Goal: Share content

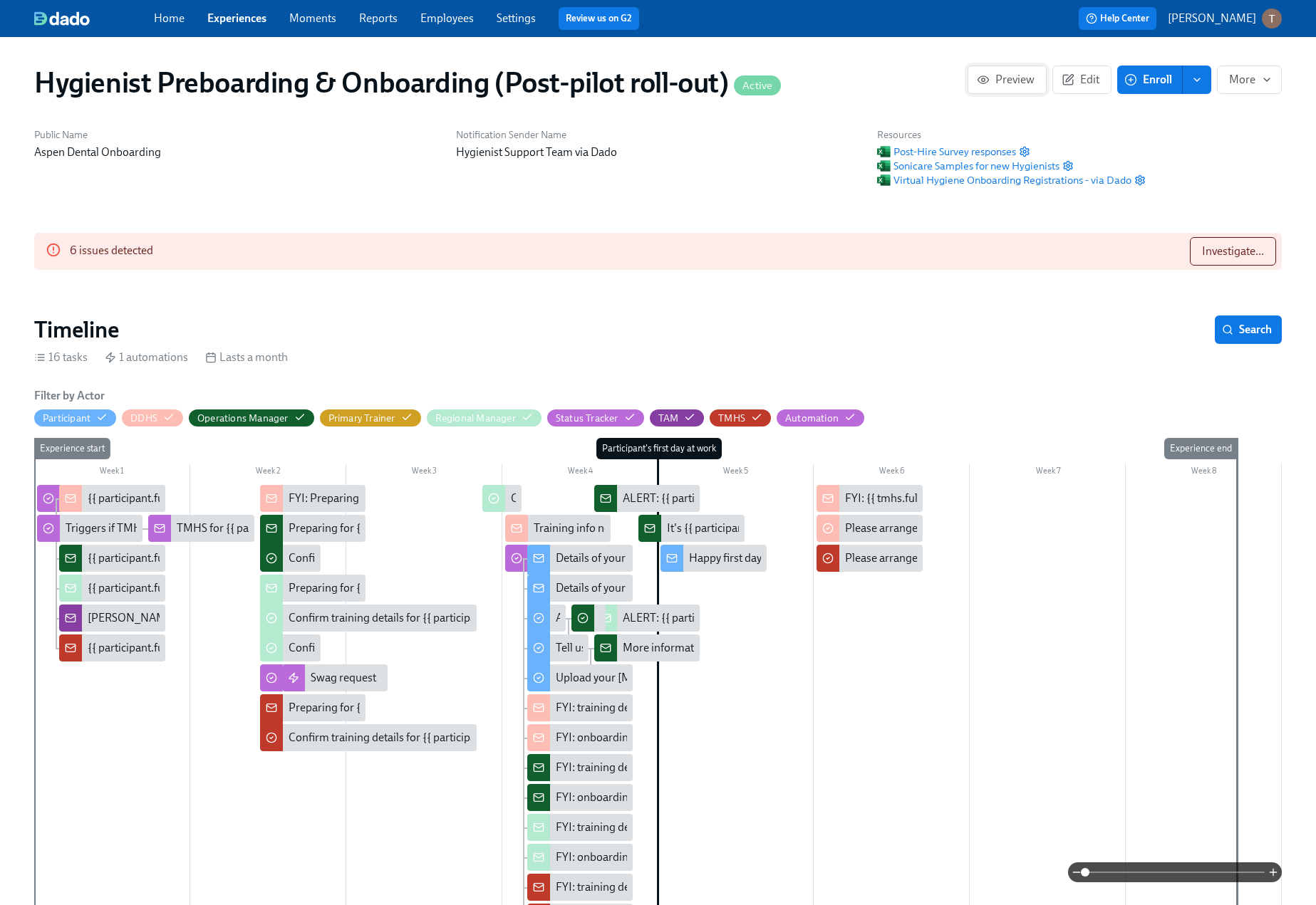
click at [1011, 82] on span "Preview" at bounding box center [1007, 79] width 55 height 15
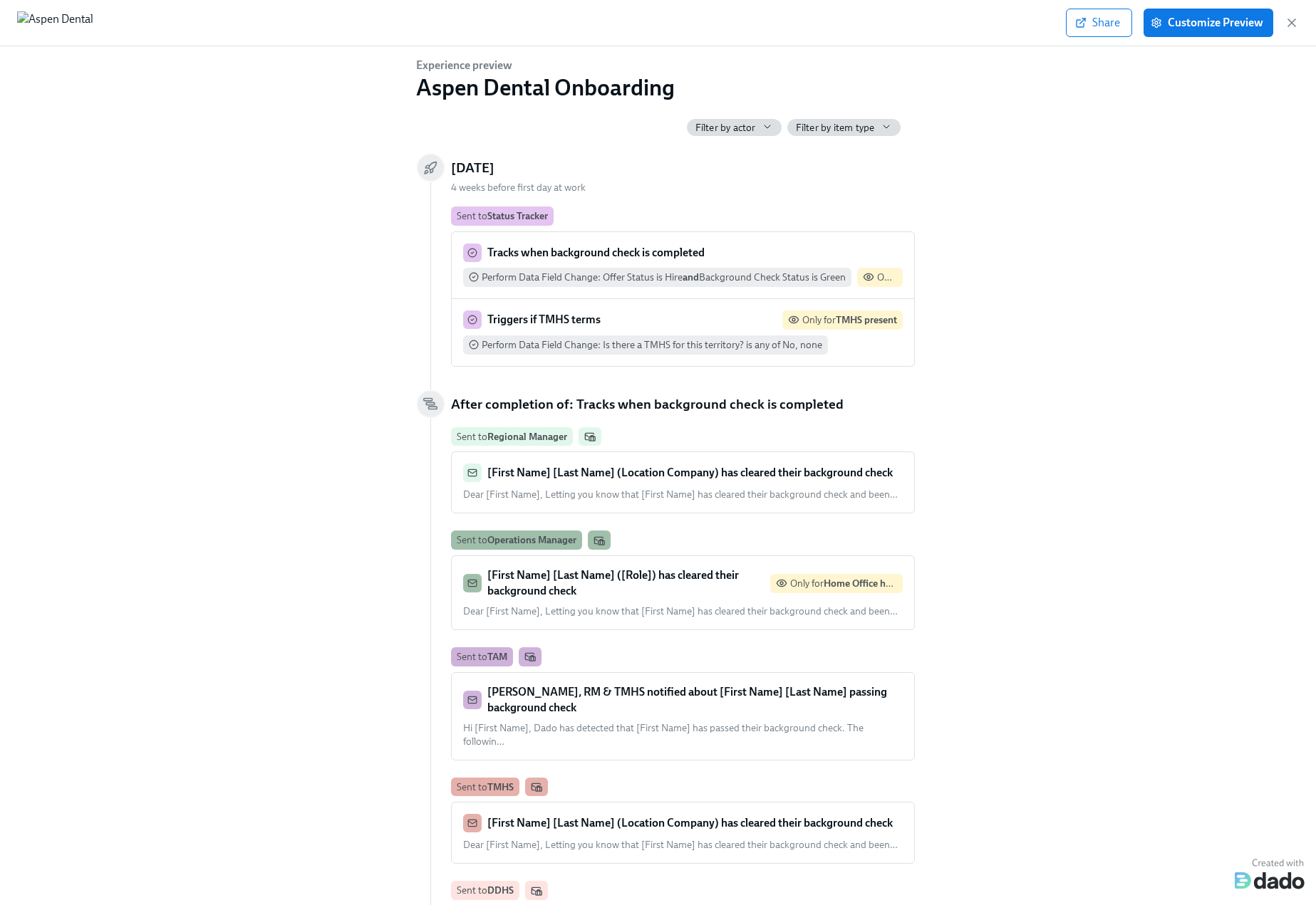
scroll to position [0, 13052]
click at [1100, 20] on span "Share" at bounding box center [1098, 22] width 42 height 15
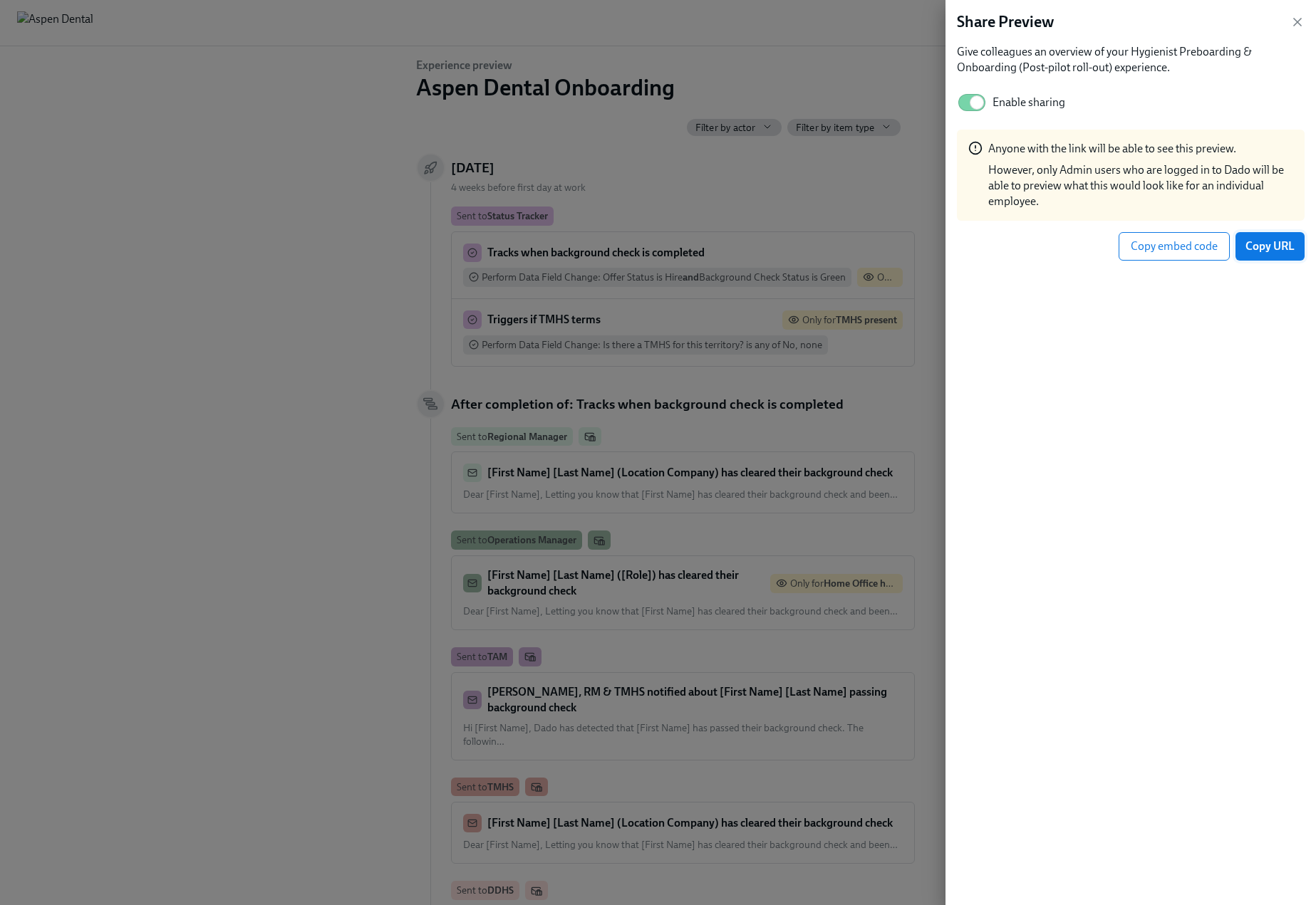
click at [1272, 252] on span "Copy URL" at bounding box center [1270, 247] width 49 height 15
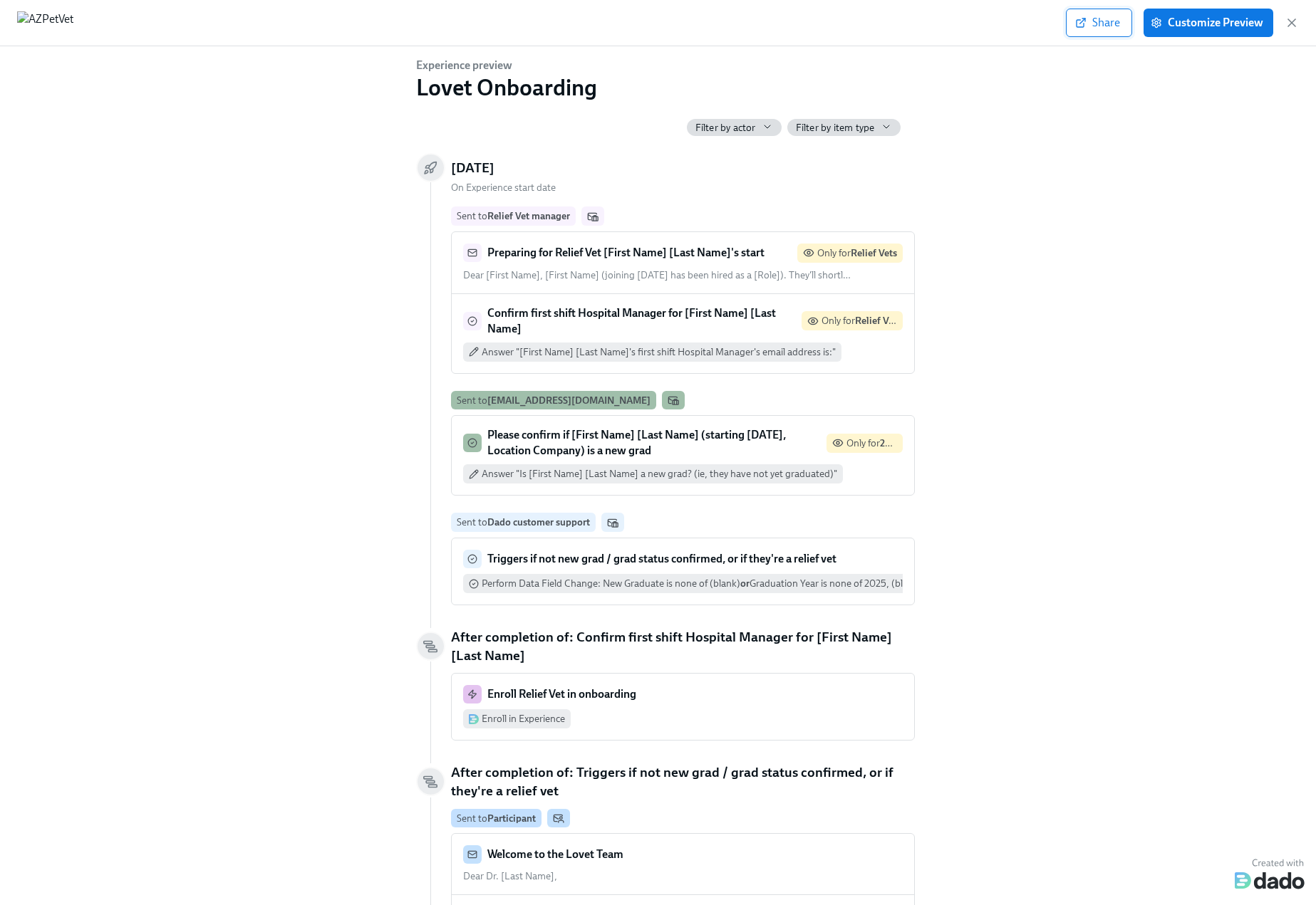
click at [1087, 15] on button "Share" at bounding box center [1099, 22] width 67 height 28
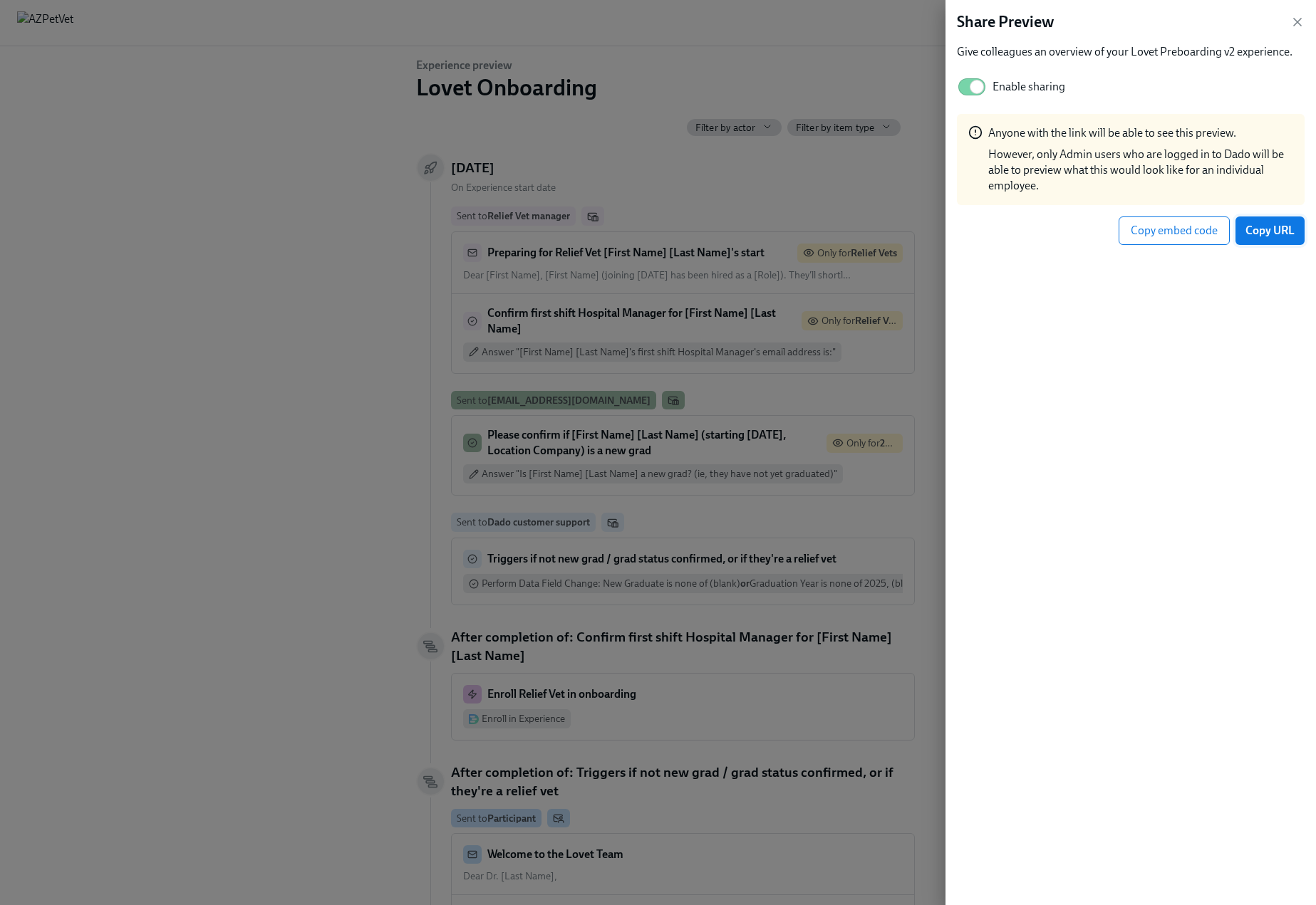
click at [1267, 225] on span "Copy URL" at bounding box center [1270, 230] width 49 height 15
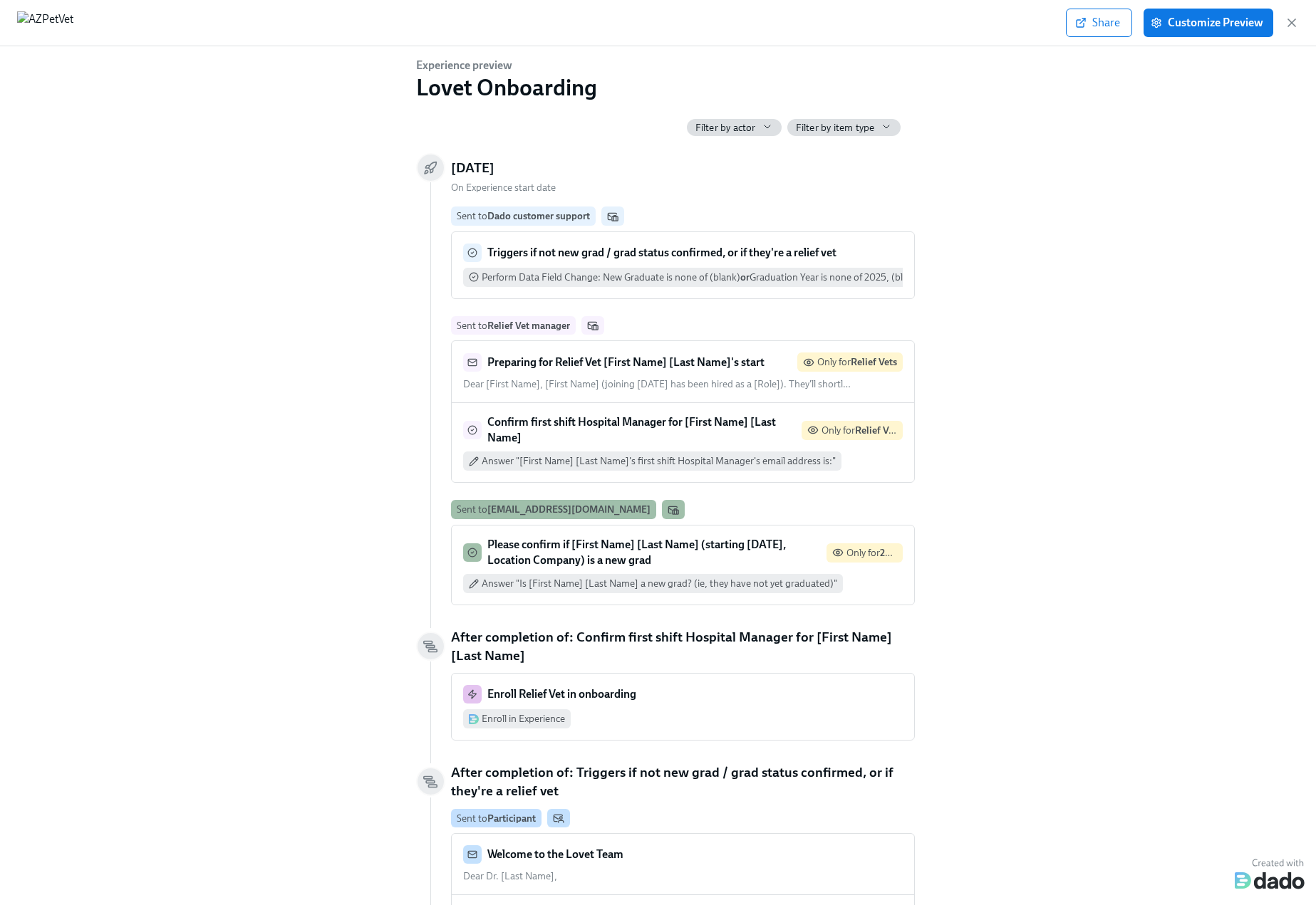
click at [869, 133] on span "Filter by item type" at bounding box center [836, 128] width 79 height 14
click at [992, 102] on div at bounding box center [658, 452] width 1316 height 905
click at [1107, 11] on button "Share" at bounding box center [1099, 22] width 67 height 28
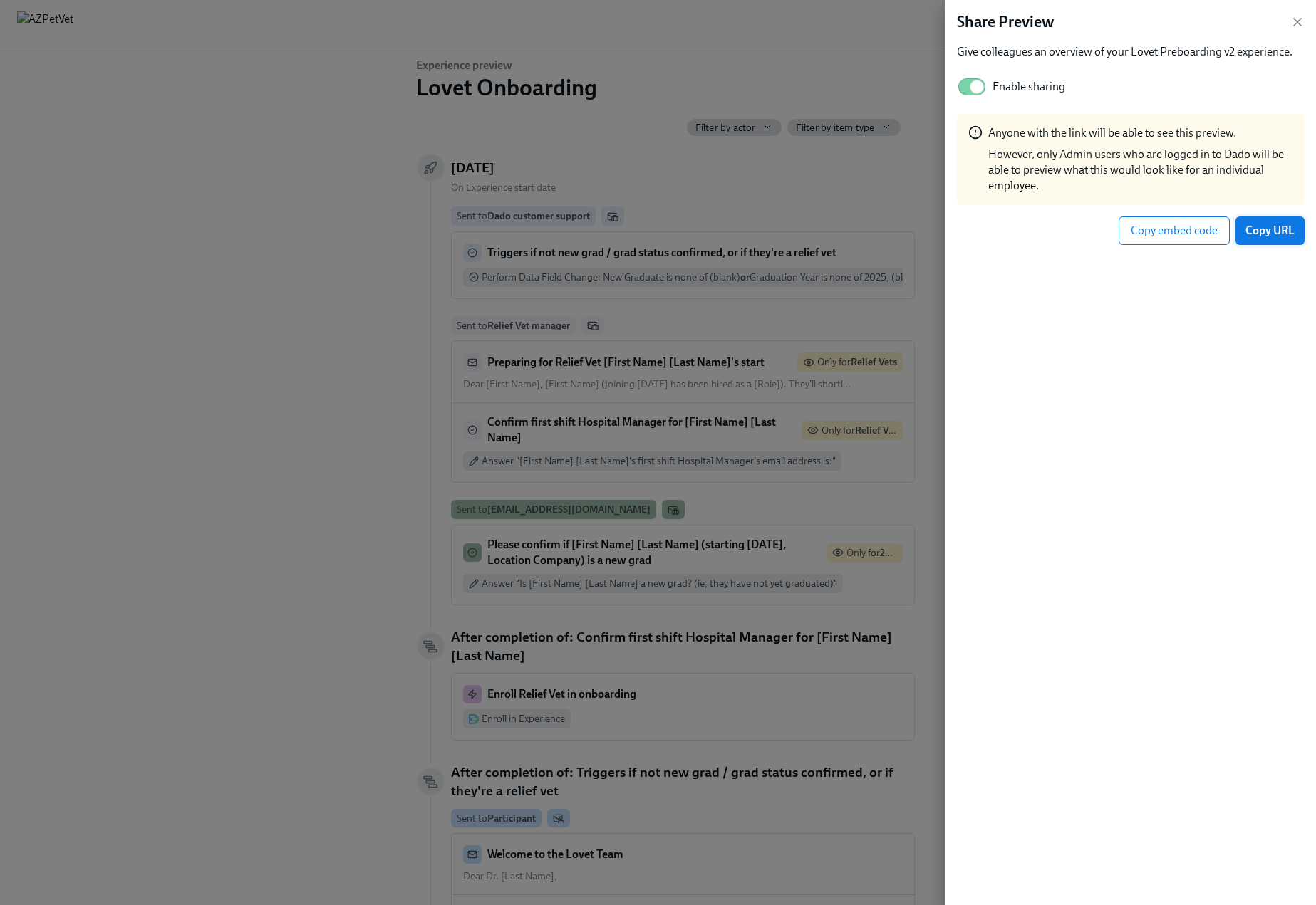
click at [1262, 240] on button "Copy URL" at bounding box center [1270, 230] width 69 height 28
